Goal: Information Seeking & Learning: Find specific fact

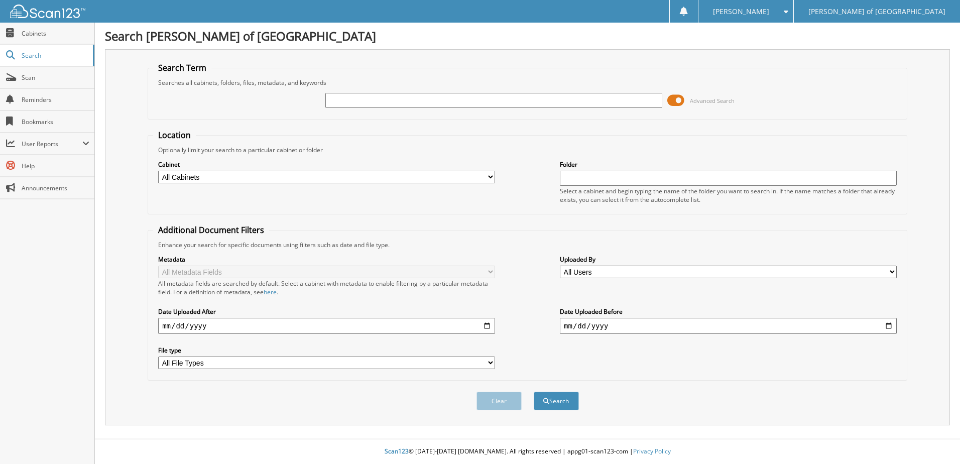
click at [355, 103] on input "text" at bounding box center [493, 100] width 337 height 15
type input "241292"
click at [534, 392] on button "Search" at bounding box center [556, 401] width 45 height 19
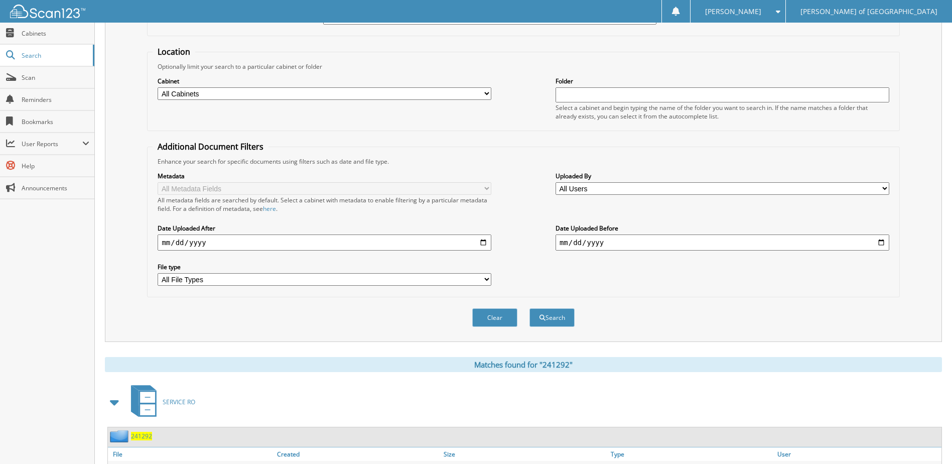
scroll to position [153, 0]
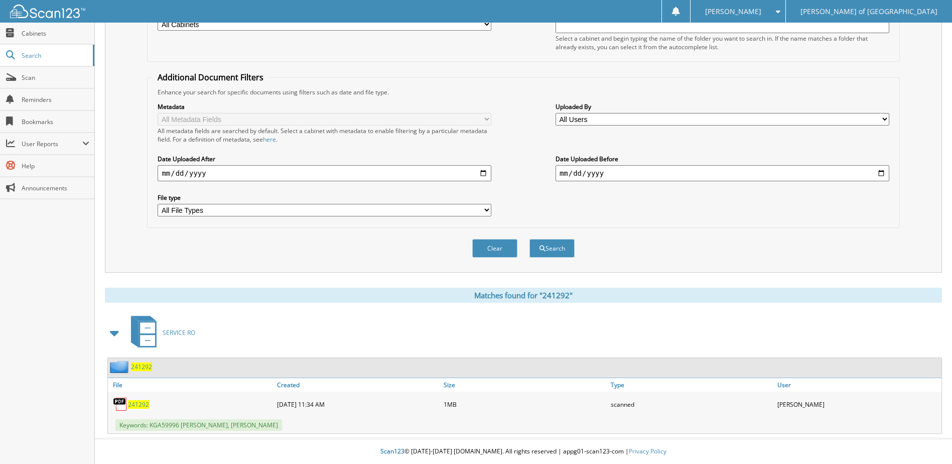
click at [138, 367] on span "241292" at bounding box center [141, 366] width 21 height 9
